Goal: Task Accomplishment & Management: Manage account settings

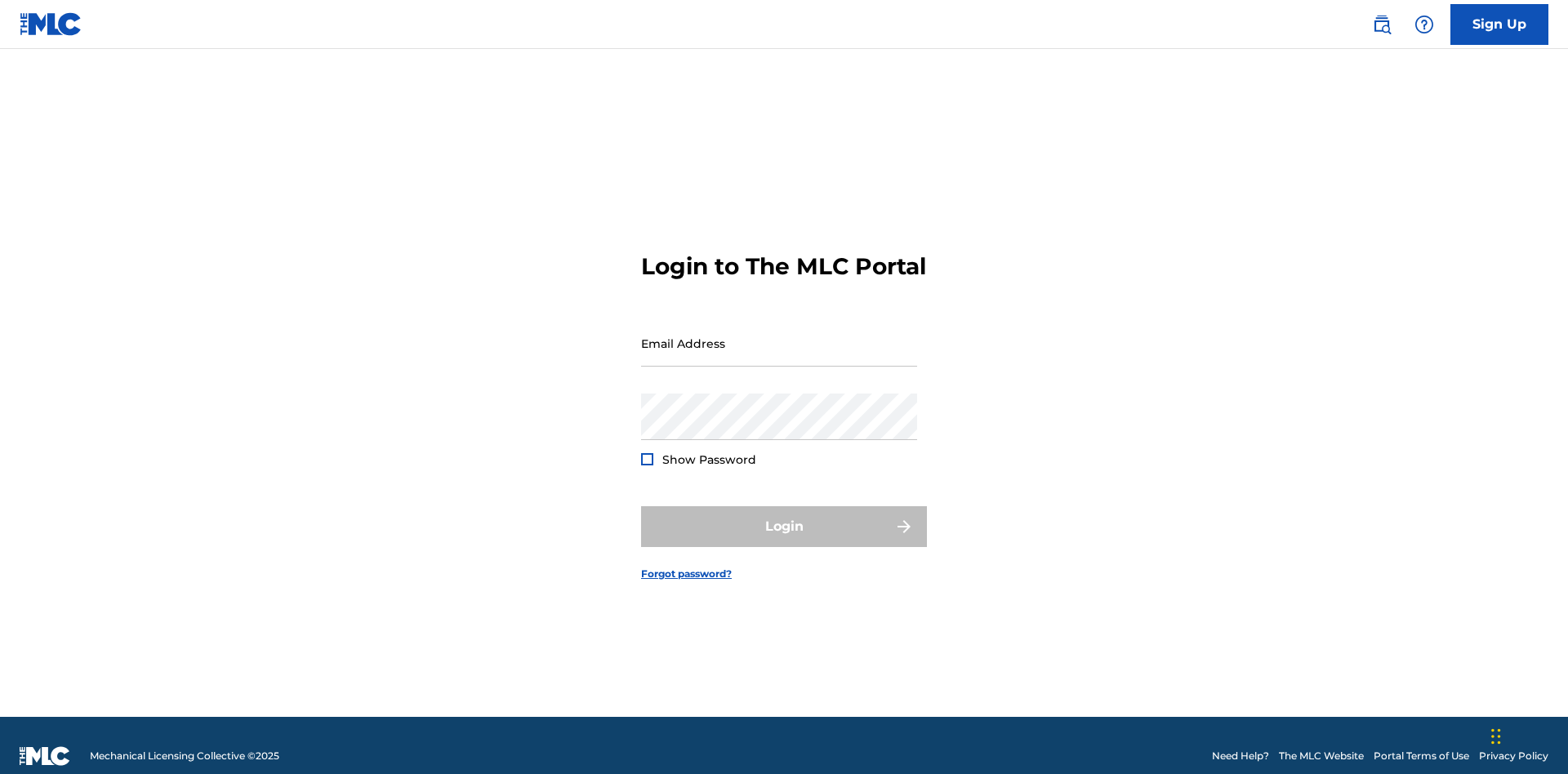
scroll to position [22, 0]
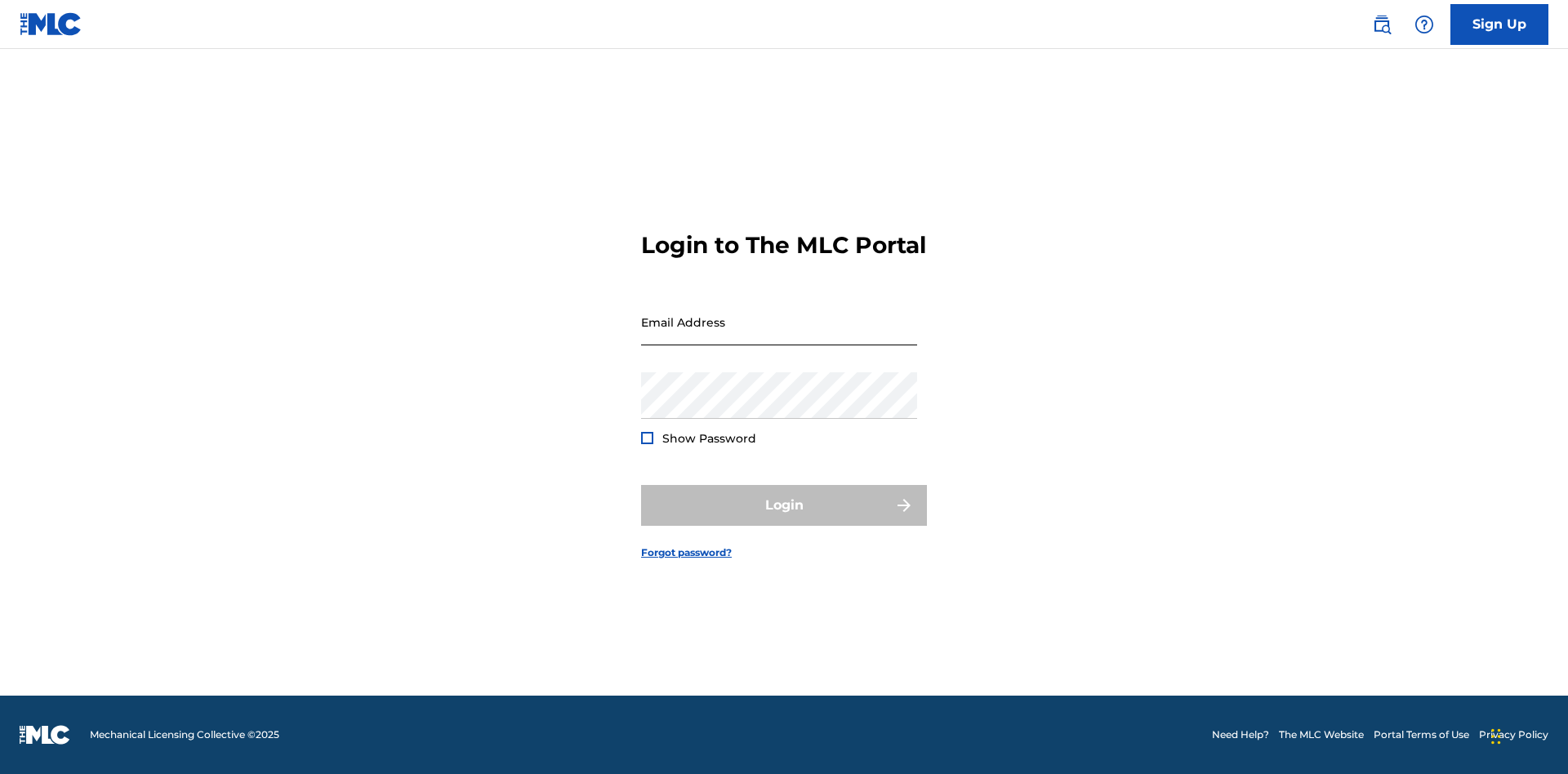
click at [779, 336] on input "Email Address" at bounding box center [779, 322] width 276 height 46
type input "Duke.McTesterson@gmail.com"
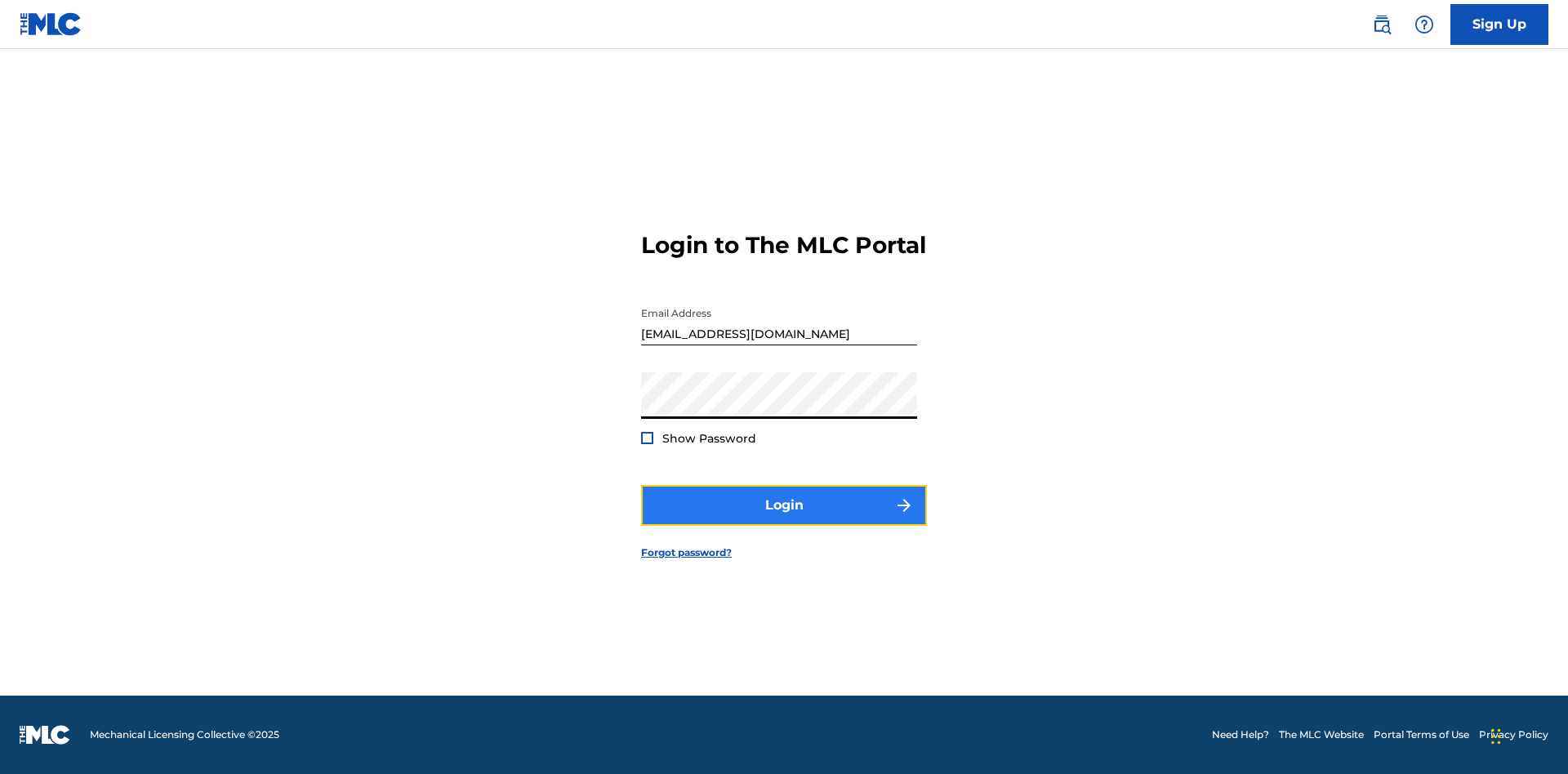
click at [784, 519] on button "Login" at bounding box center [784, 505] width 286 height 41
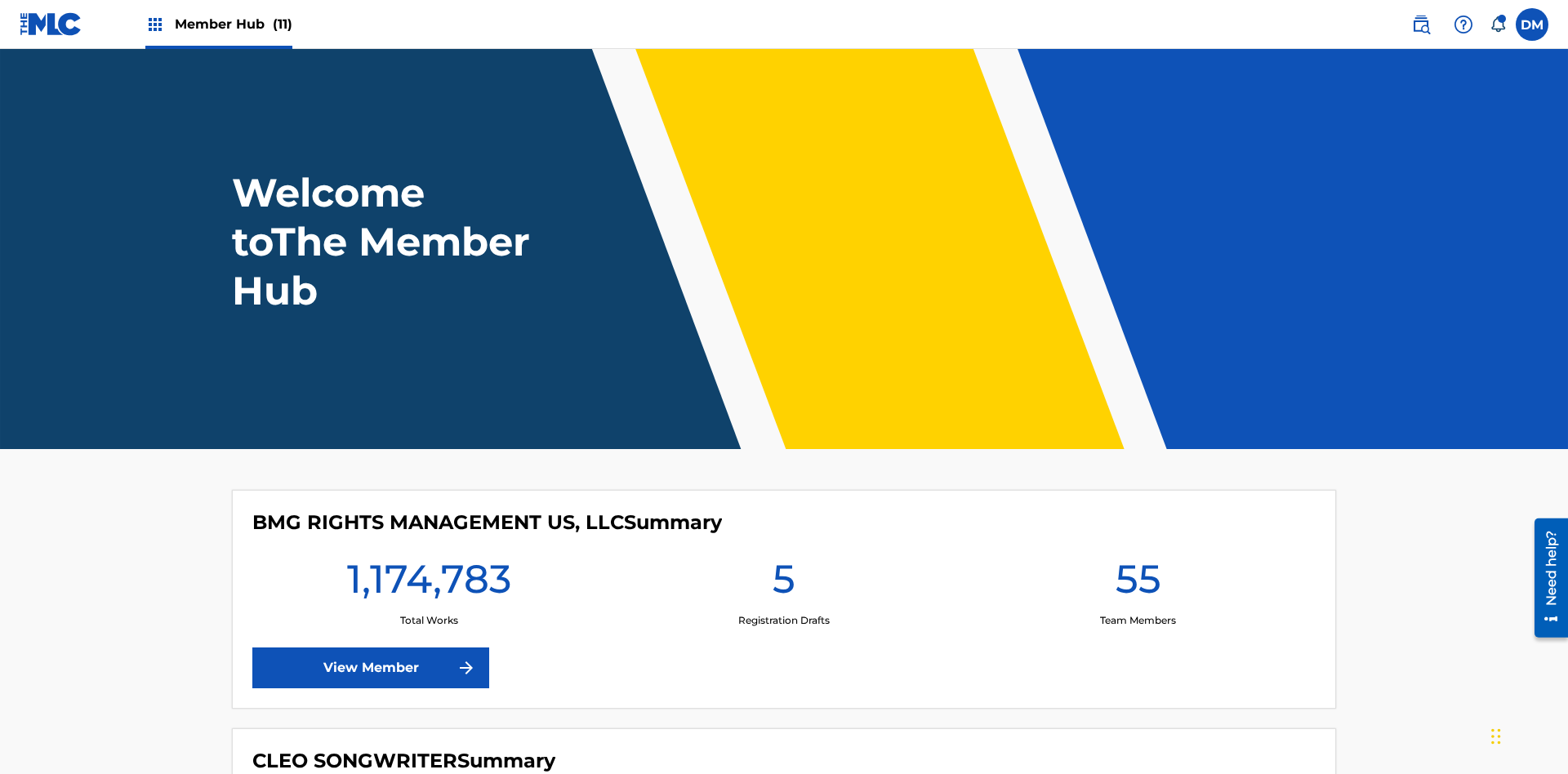
click at [233, 24] on span "Member Hub (11)" at bounding box center [234, 24] width 118 height 19
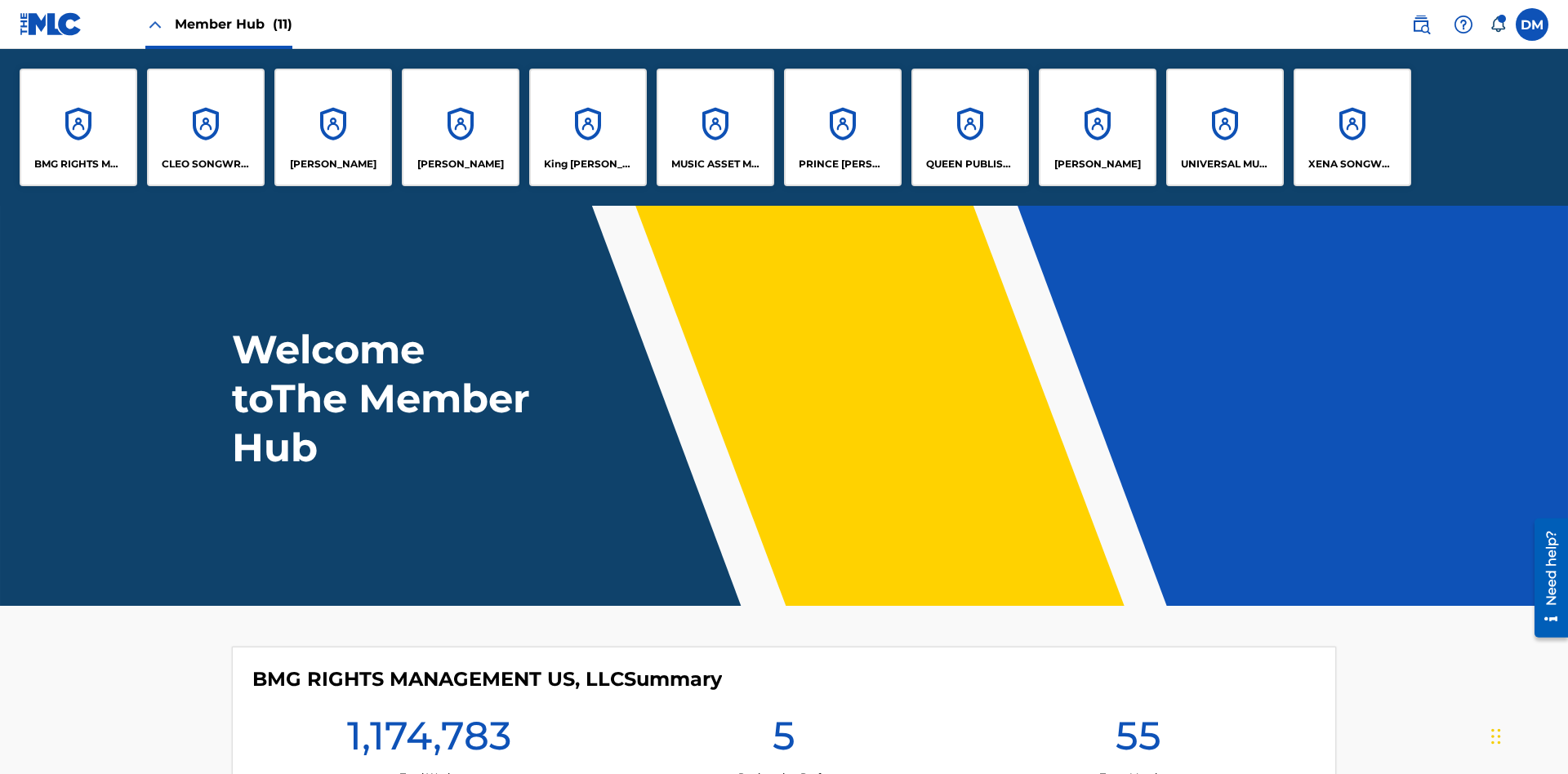
scroll to position [59, 0]
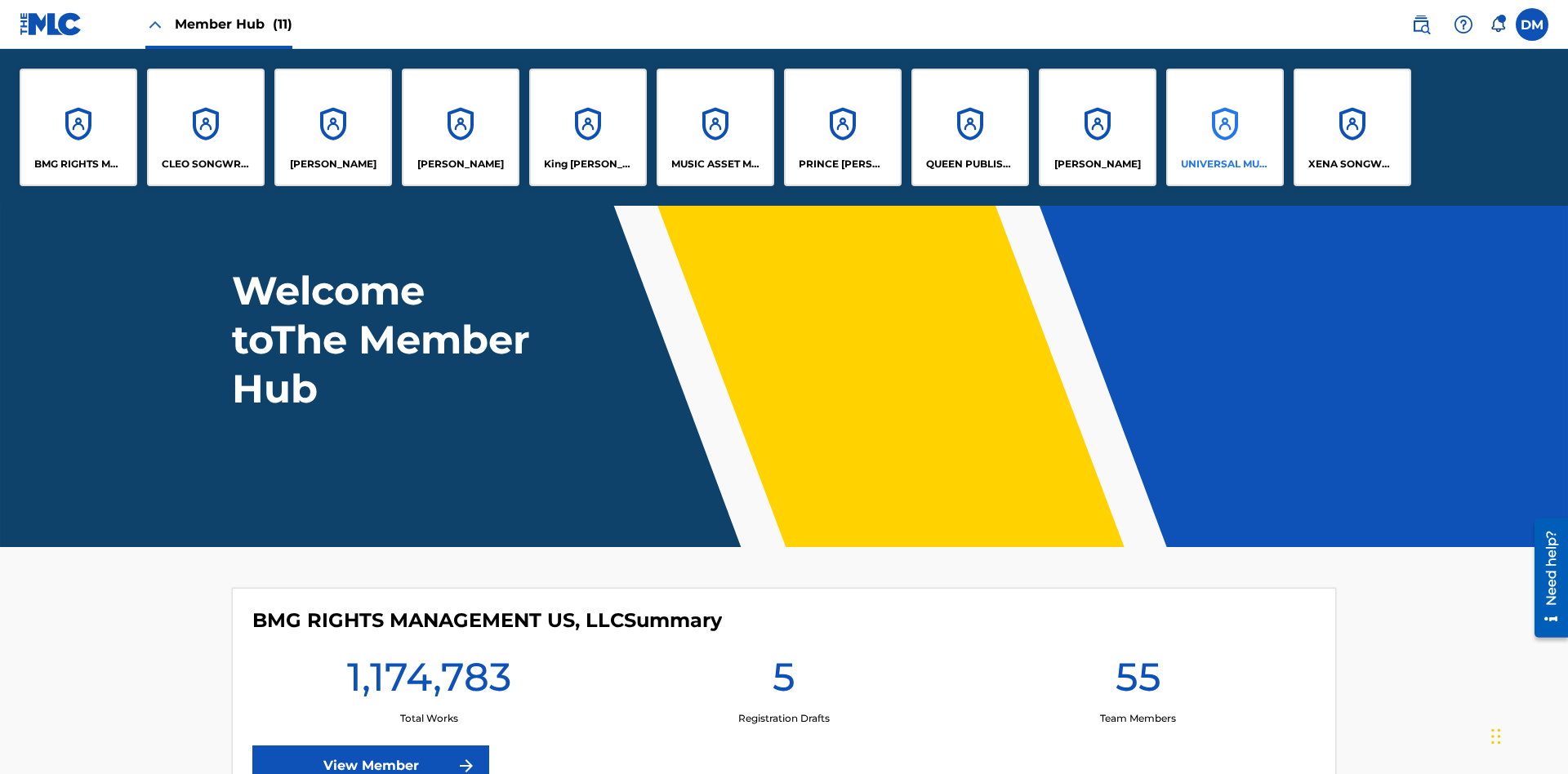
click at [1225, 164] on p "UNIVERSAL MUSIC PUB GROUP" at bounding box center [1225, 164] width 89 height 15
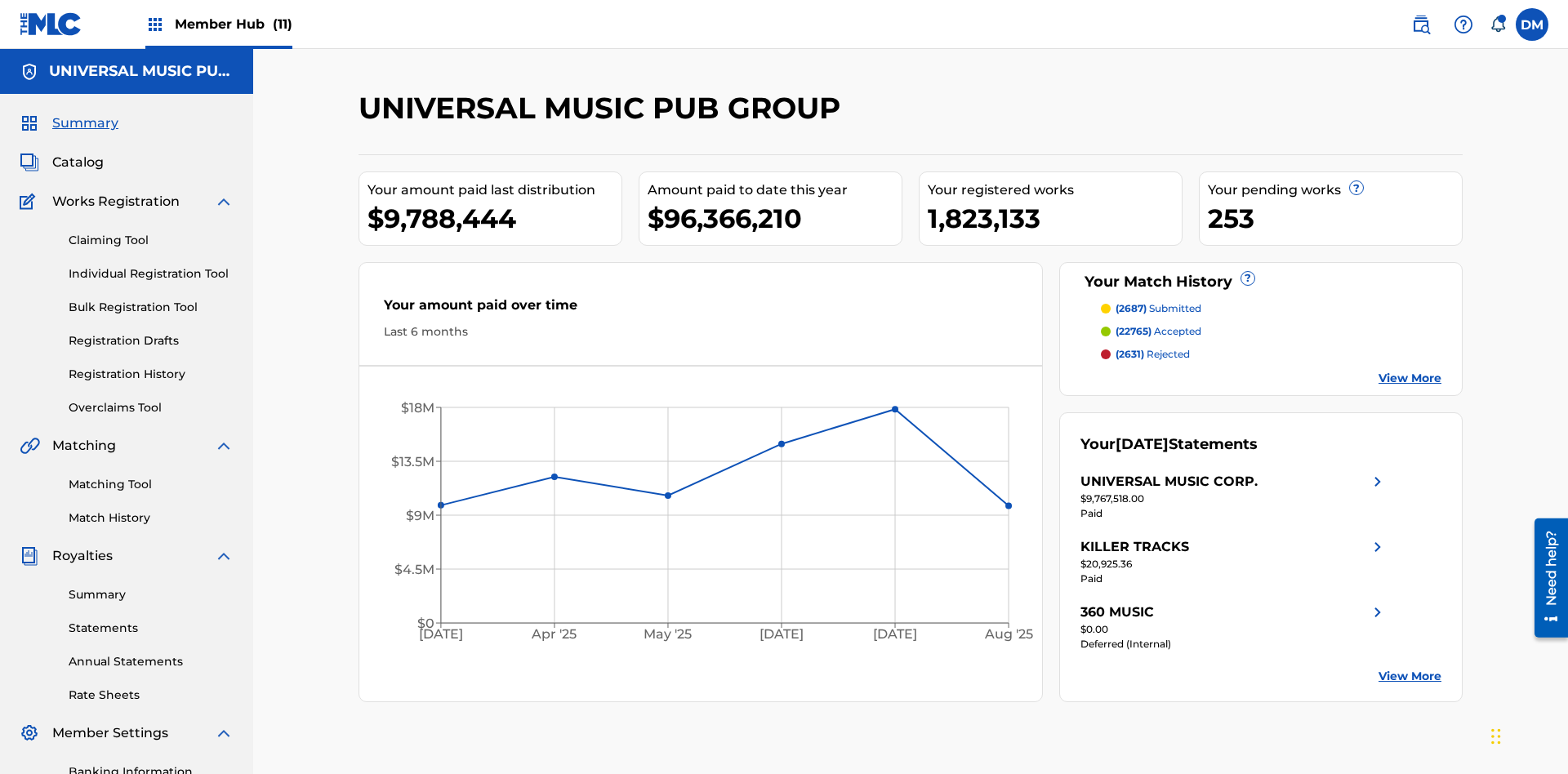
scroll to position [239, 0]
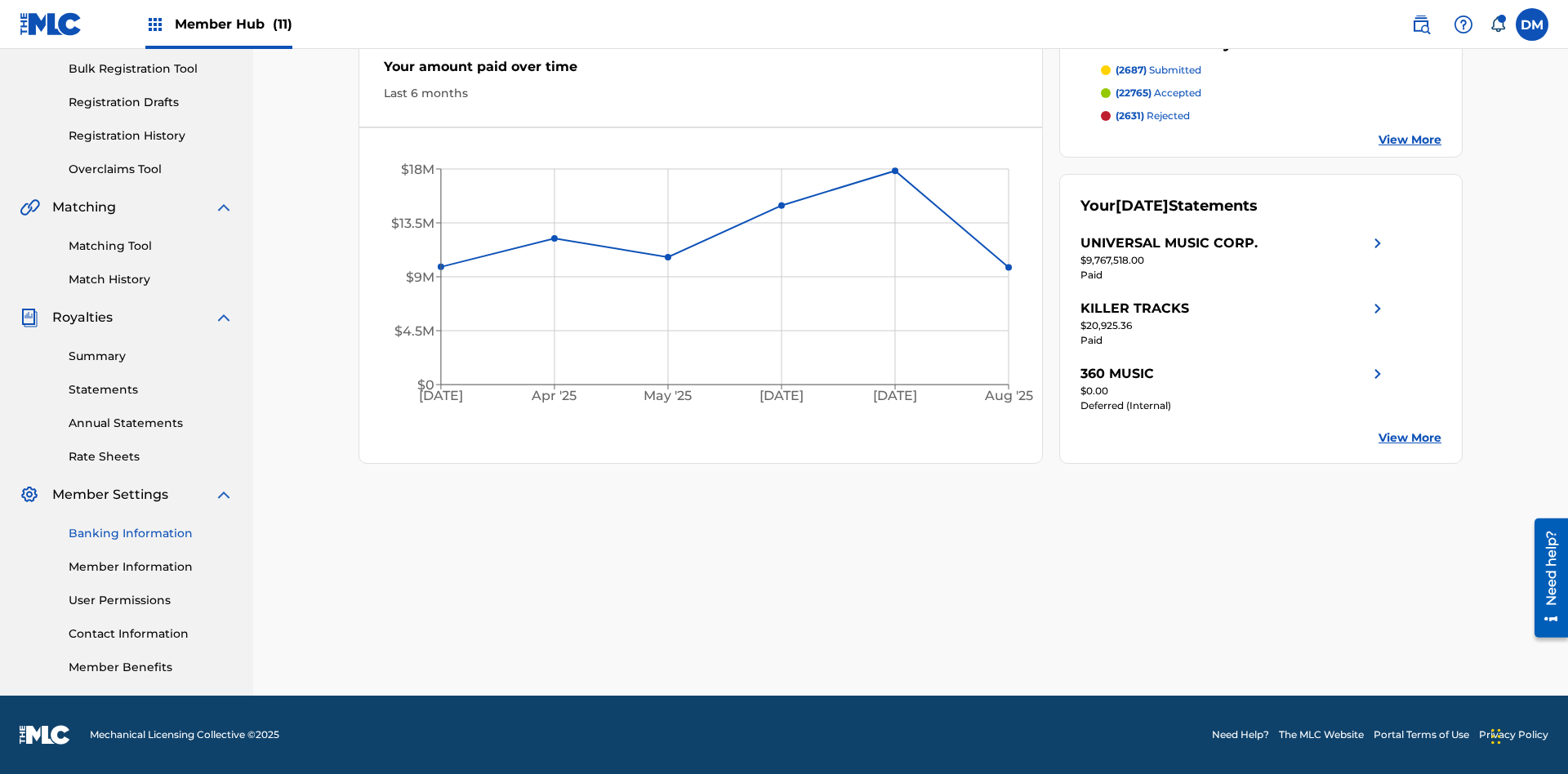
click at [151, 533] on link "Banking Information" at bounding box center [151, 533] width 165 height 17
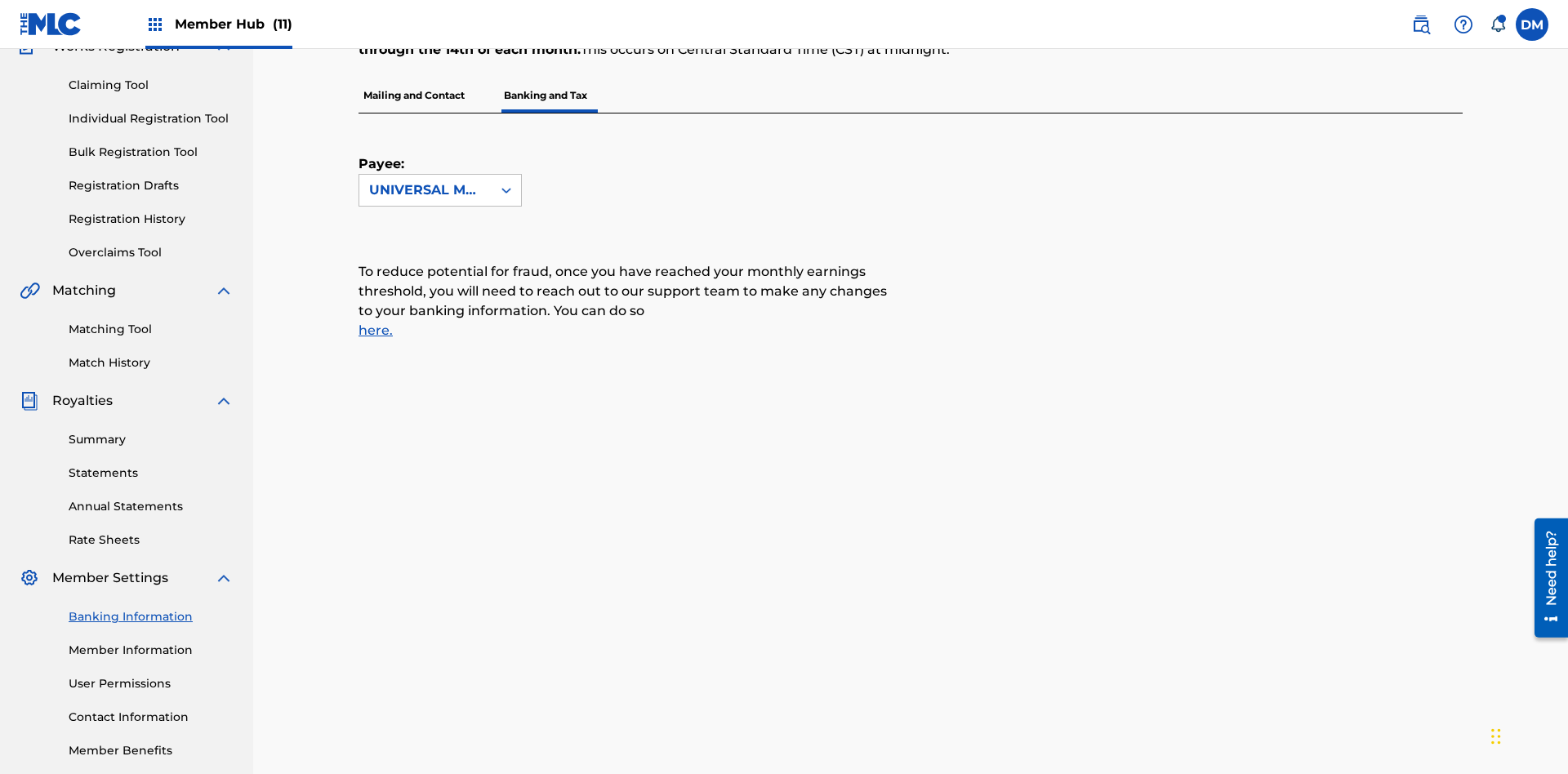
click at [233, 24] on span "Member Hub (11)" at bounding box center [234, 24] width 118 height 19
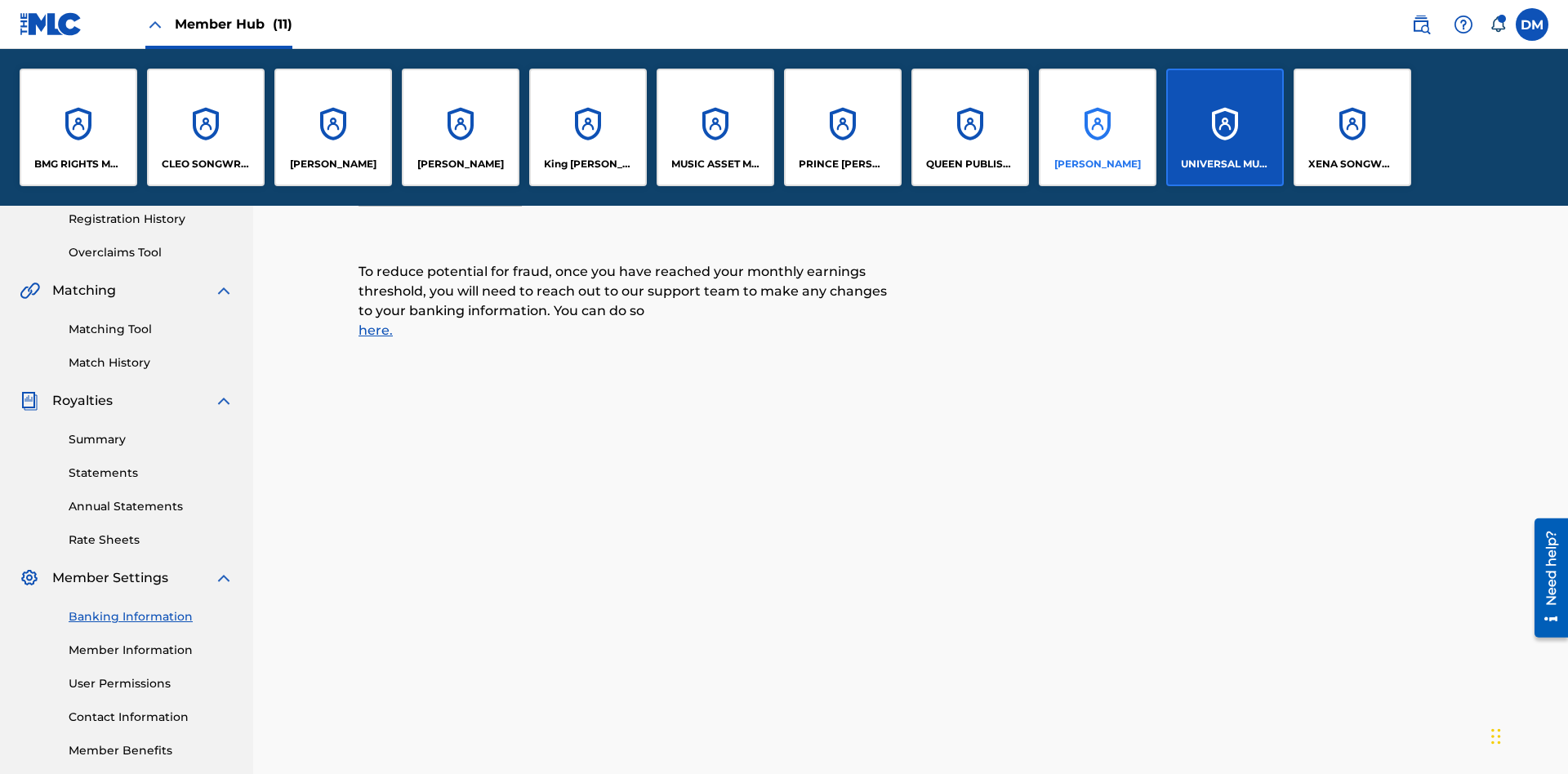
click at [1097, 164] on p "RONALD MCTESTERSON" at bounding box center [1098, 164] width 86 height 15
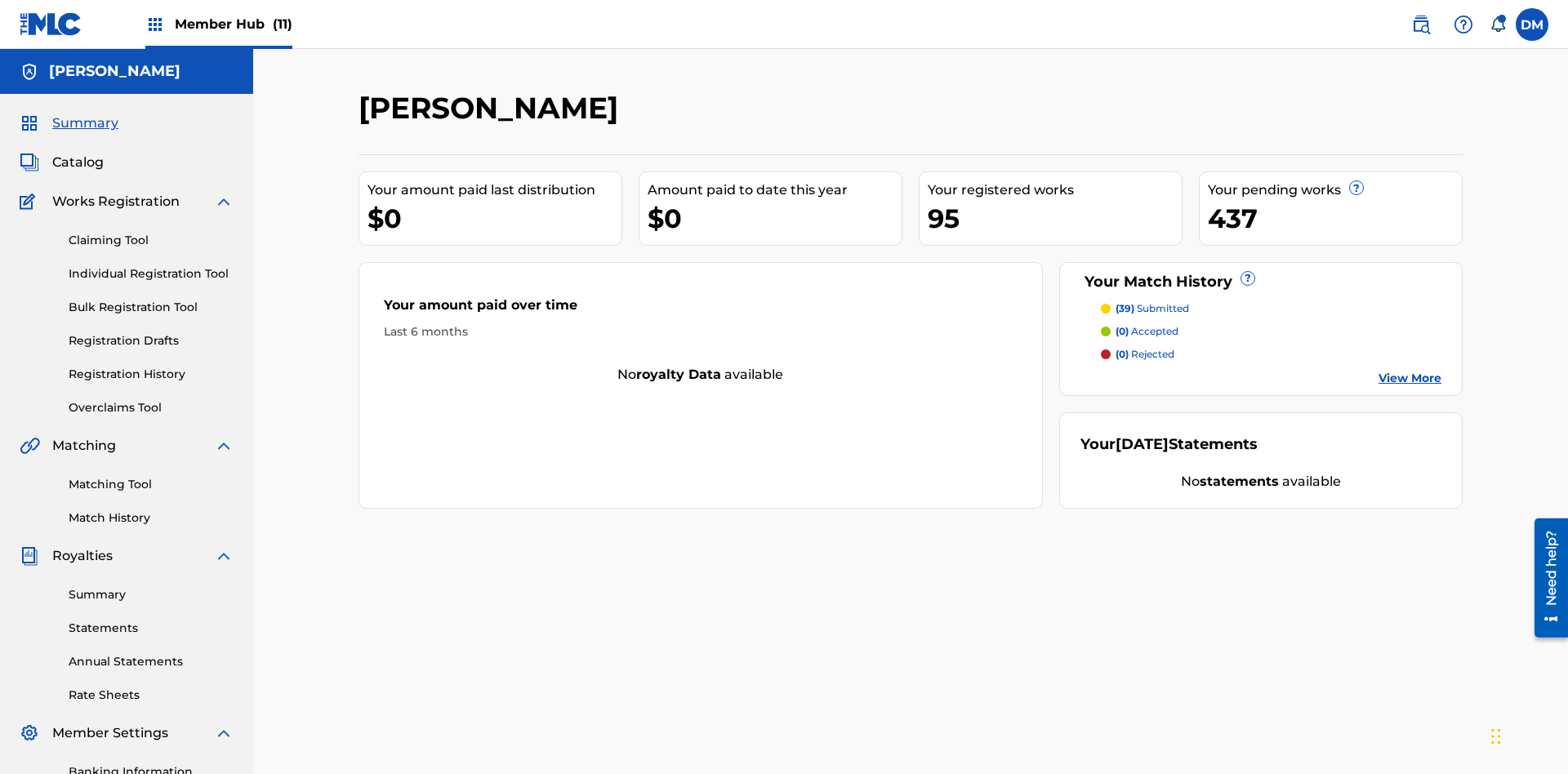
scroll to position [239, 0]
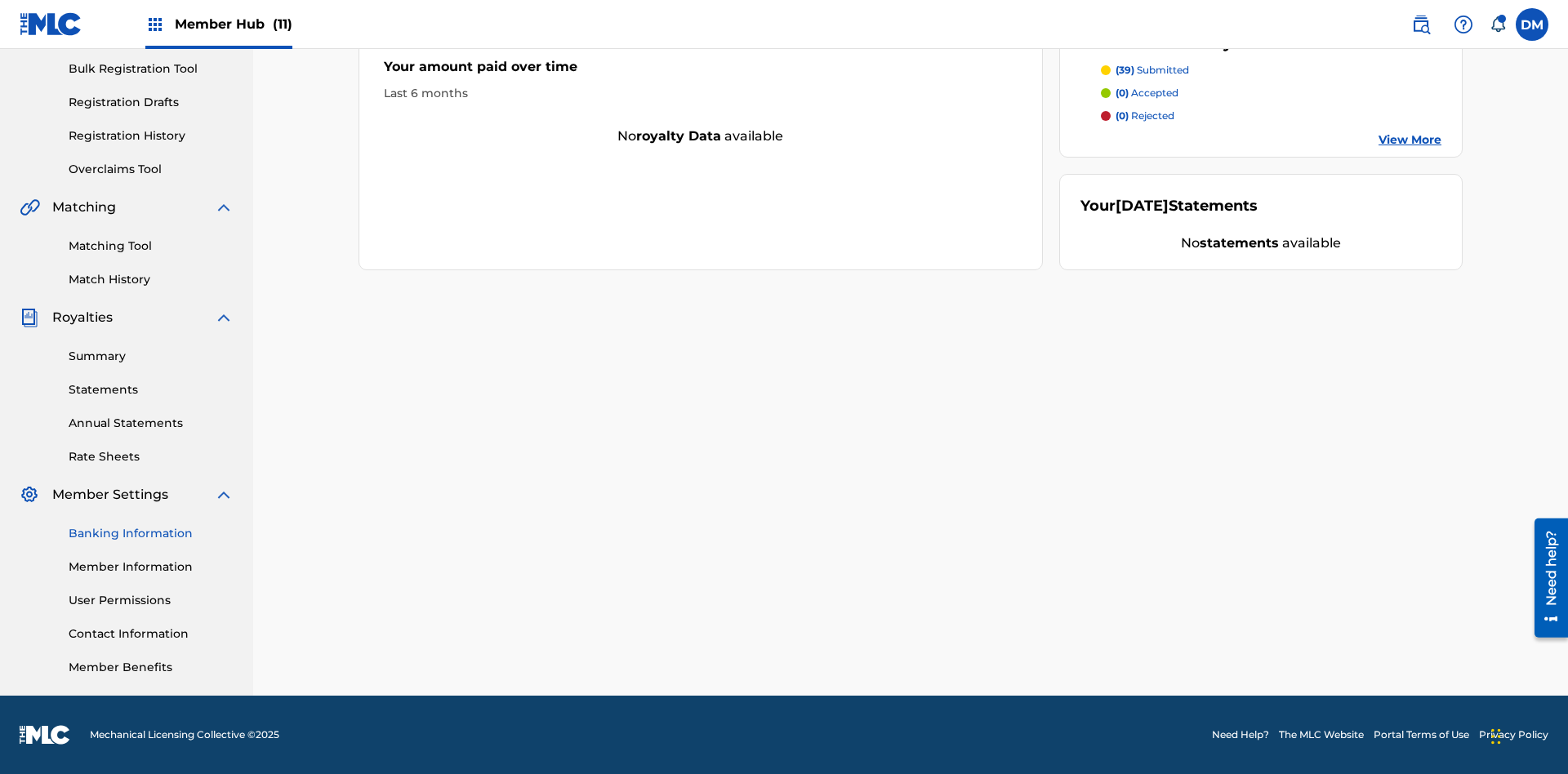
click at [151, 533] on link "Banking Information" at bounding box center [151, 533] width 165 height 17
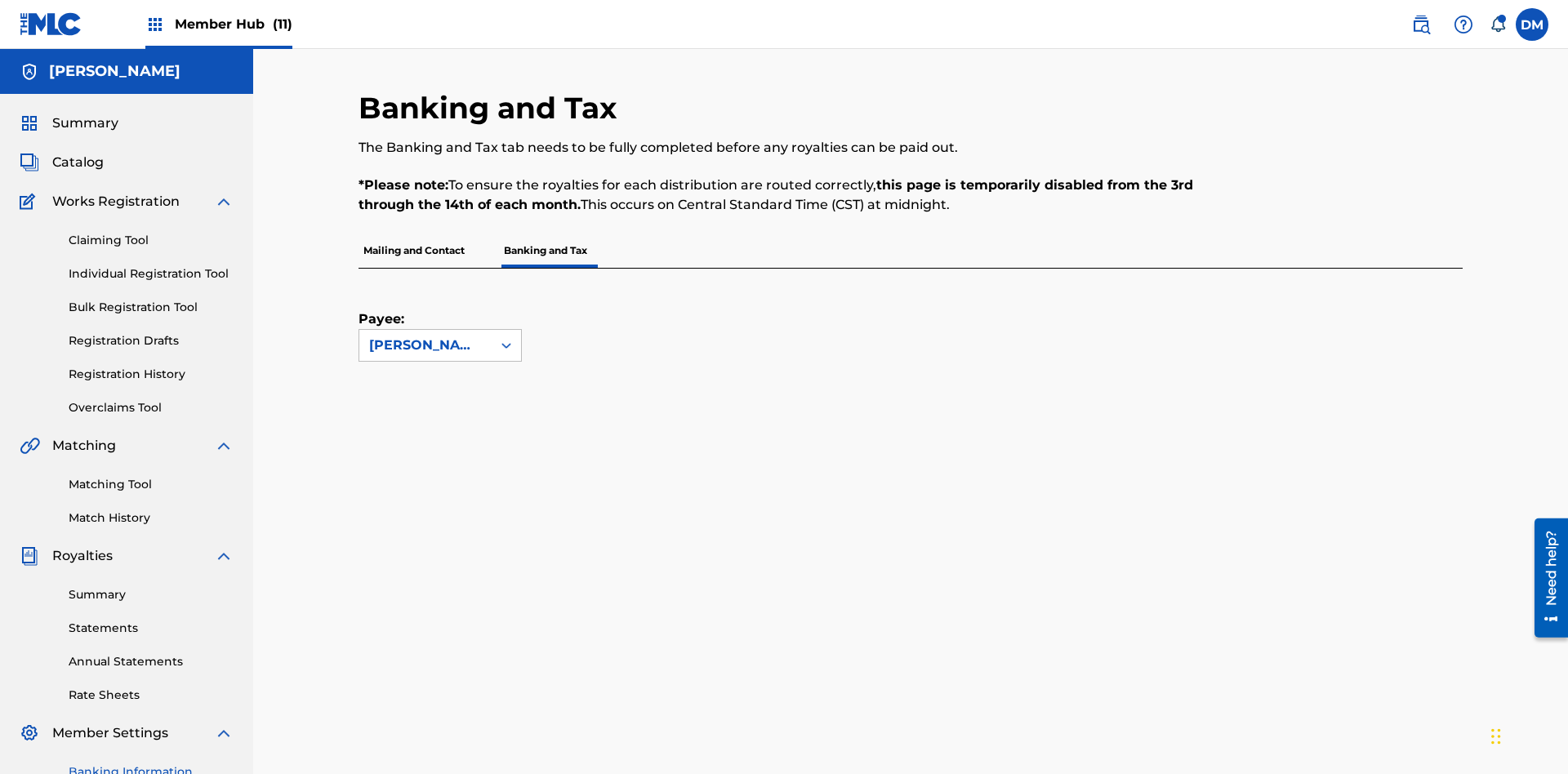
click at [233, 24] on span "Member Hub (11)" at bounding box center [234, 24] width 118 height 19
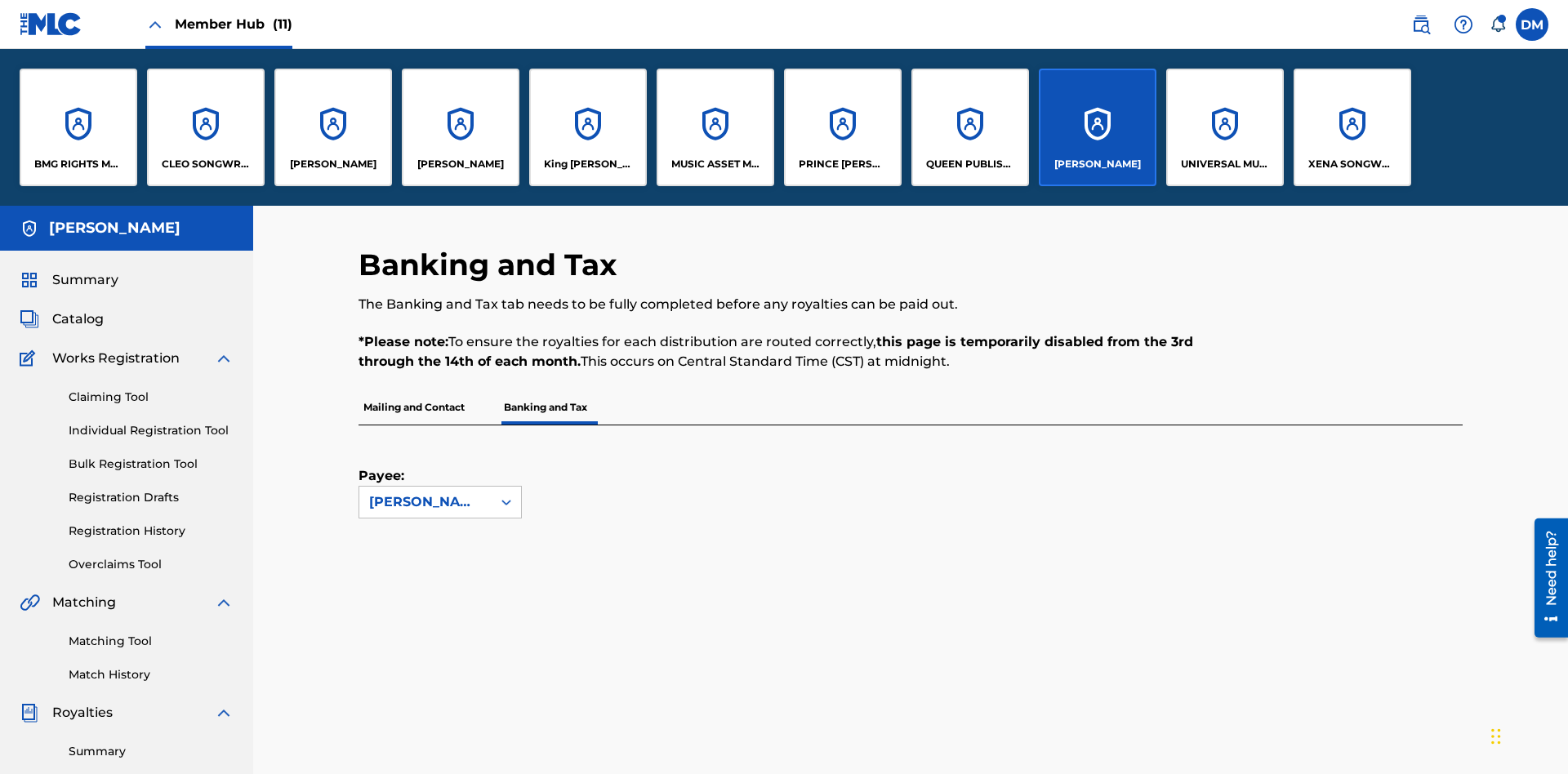
scroll to position [59, 0]
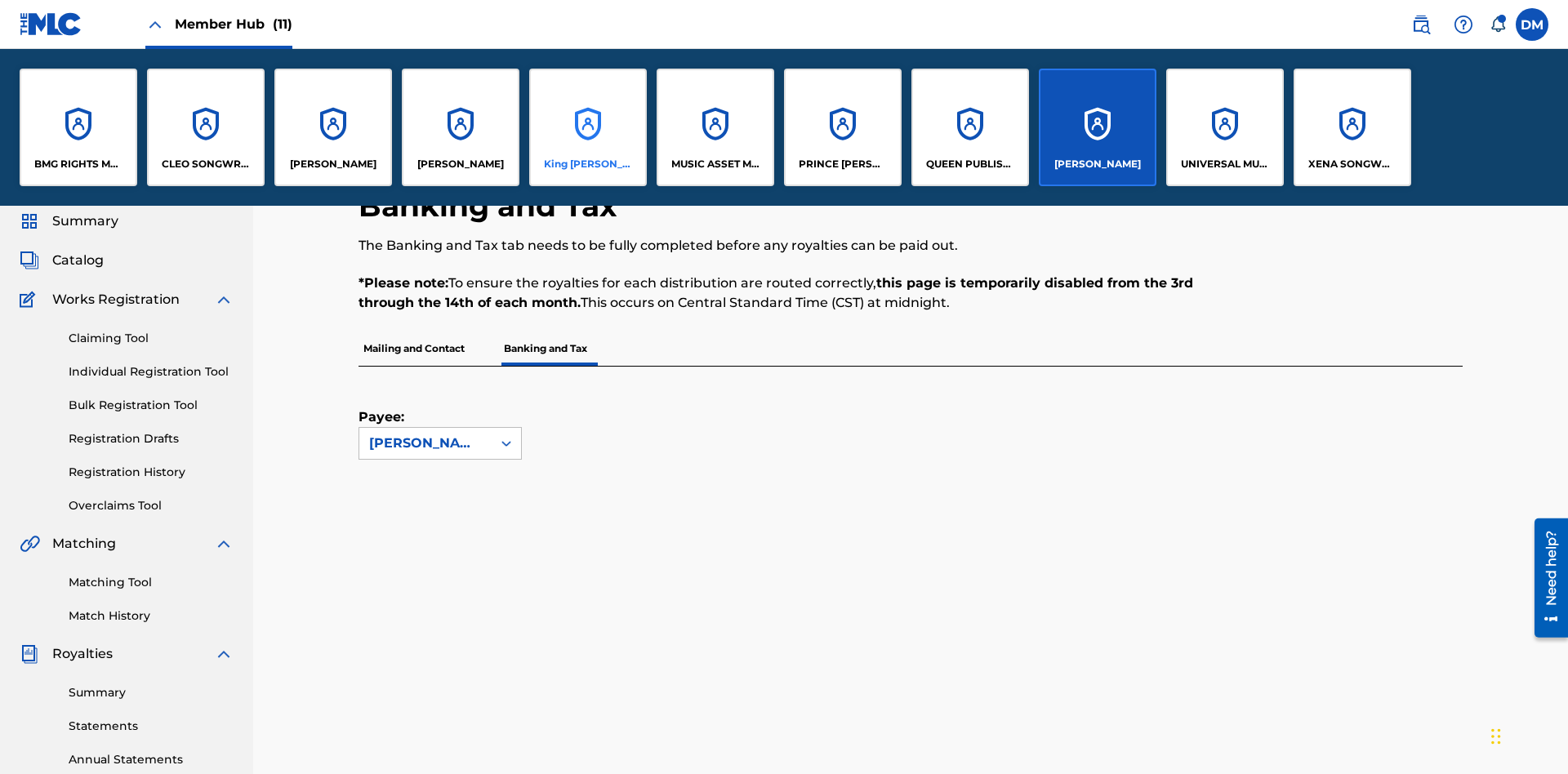
click at [587, 164] on p "King McTesterson" at bounding box center [588, 164] width 89 height 15
